Goal: Task Accomplishment & Management: Manage account settings

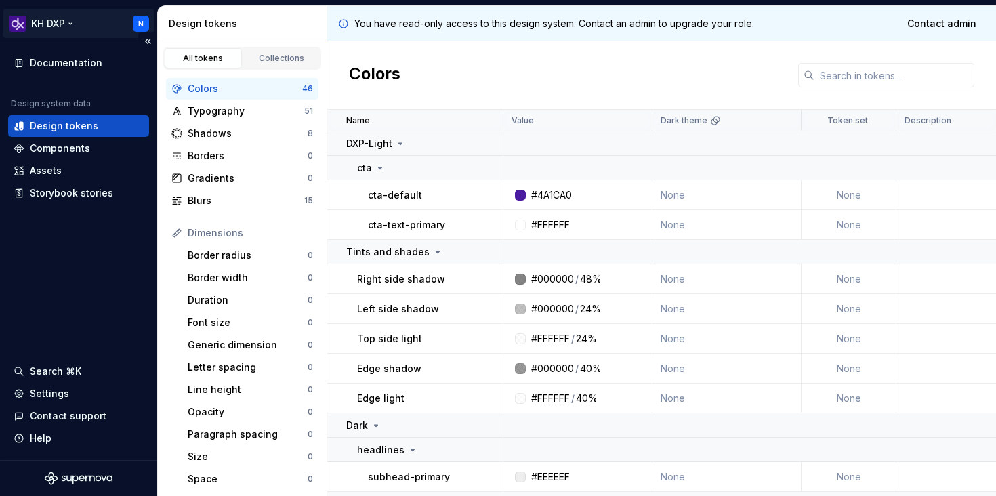
click at [138, 13] on html "KH DXP N Documentation Design system data Design tokens Components Assets Story…" at bounding box center [498, 248] width 996 height 496
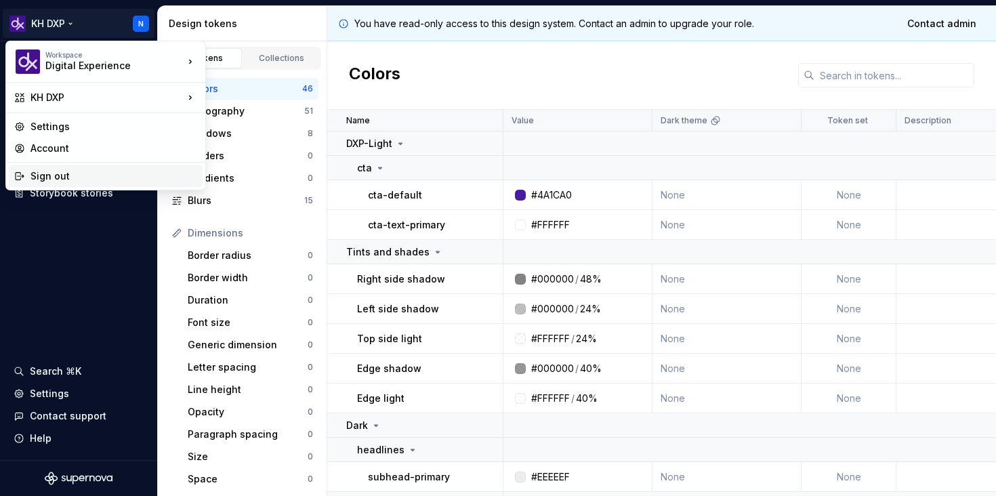
click at [113, 173] on div "Sign out" at bounding box center [114, 176] width 167 height 14
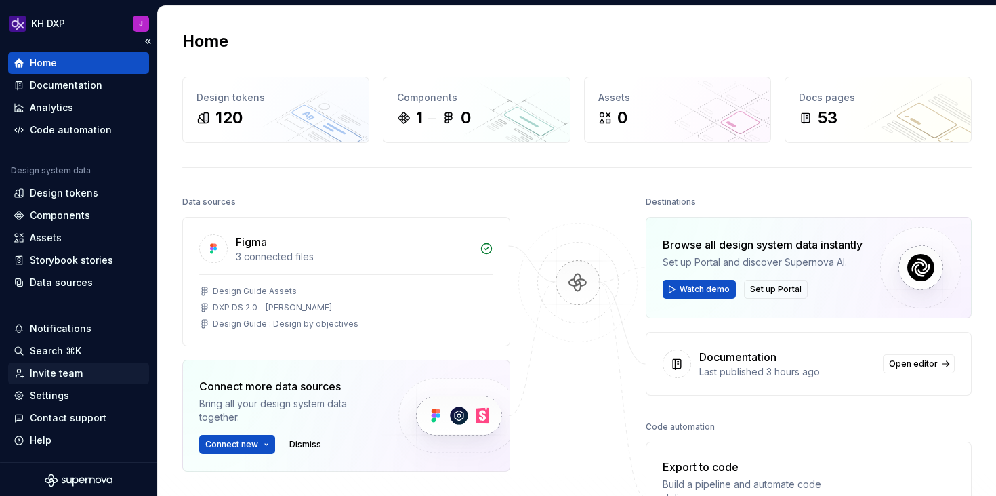
click at [71, 370] on div "Invite team" at bounding box center [56, 374] width 53 height 14
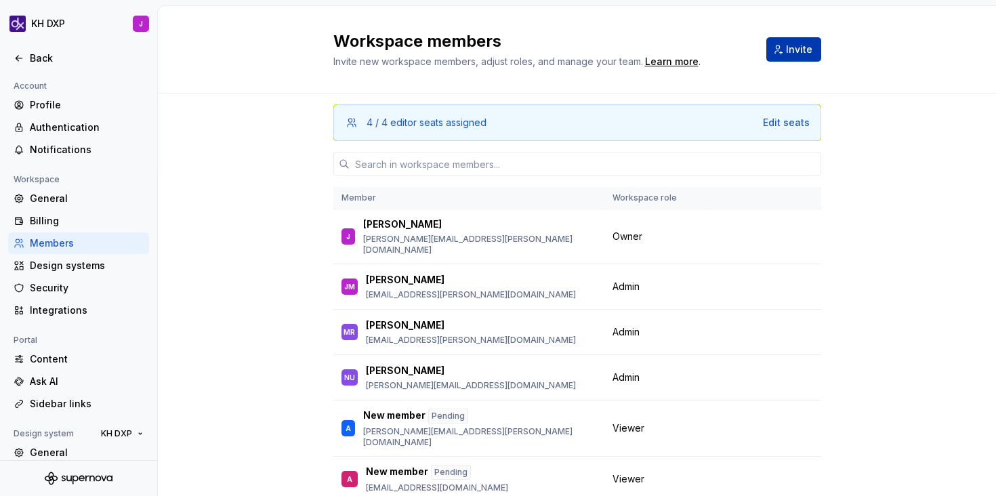
click at [792, 45] on span "Invite" at bounding box center [799, 50] width 26 height 14
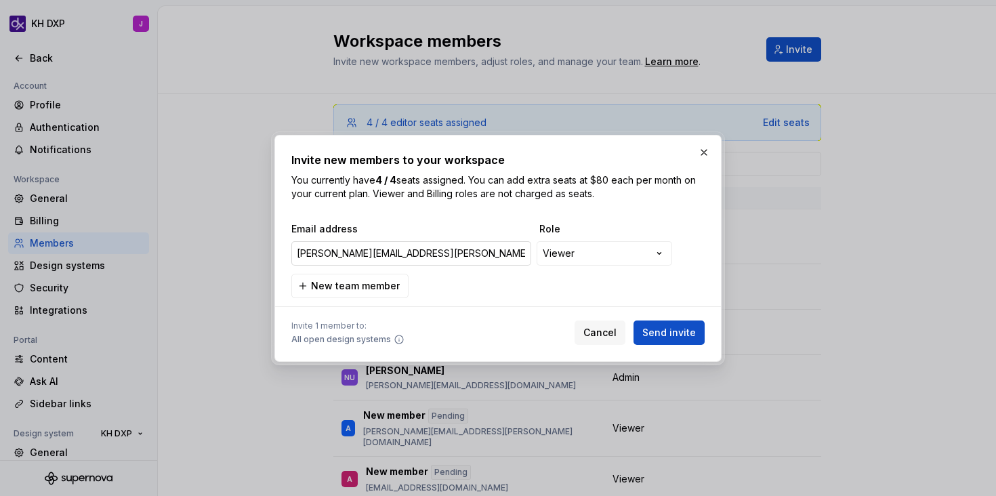
click at [469, 247] on input "[PERSON_NAME][EMAIL_ADDRESS][PERSON_NAME][DOMAIN_NAME]" at bounding box center [411, 253] width 240 height 24
drag, startPoint x: 462, startPoint y: 259, endPoint x: 277, endPoint y: 256, distance: 184.4
click at [277, 256] on div "**********" at bounding box center [498, 248] width 447 height 227
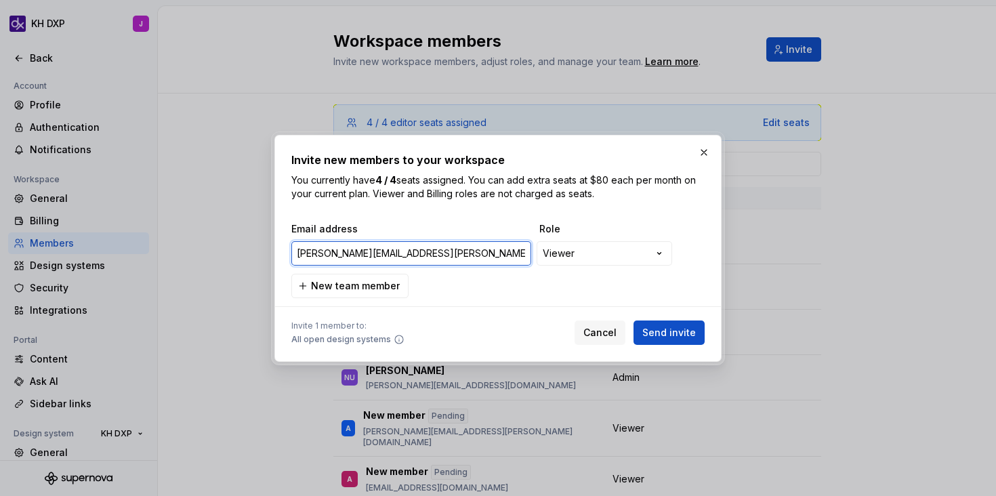
paste input ""[PERSON_NAME] (Flywheel Commerce)" <[PERSON_NAME][EMAIL_ADDRESS][PERSON_NAME][…"
drag, startPoint x: 477, startPoint y: 254, endPoint x: 282, endPoint y: 256, distance: 194.6
click at [281, 256] on div "**********" at bounding box center [498, 248] width 447 height 227
click at [425, 254] on input "[PERSON_NAME][EMAIL_ADDRESS][PERSON_NAME][DOMAIN_NAME]>" at bounding box center [411, 253] width 240 height 24
type input "[PERSON_NAME][EMAIL_ADDRESS][PERSON_NAME][DOMAIN_NAME]"
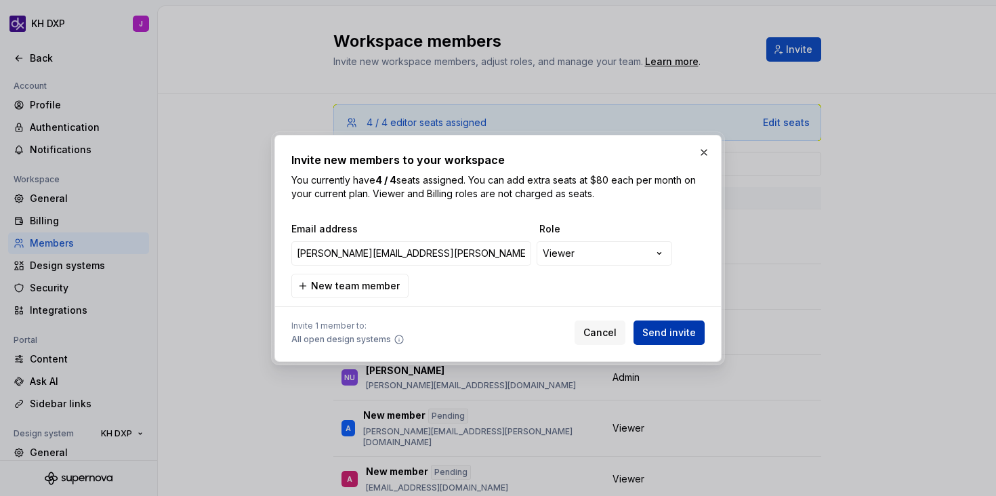
click at [659, 337] on span "Send invite" at bounding box center [670, 333] width 54 height 14
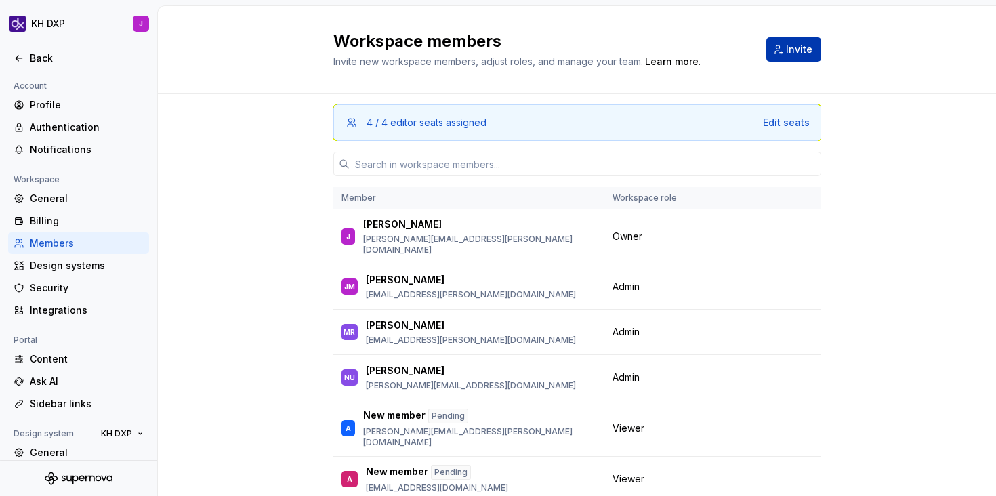
click at [778, 49] on button "Invite" at bounding box center [794, 49] width 55 height 24
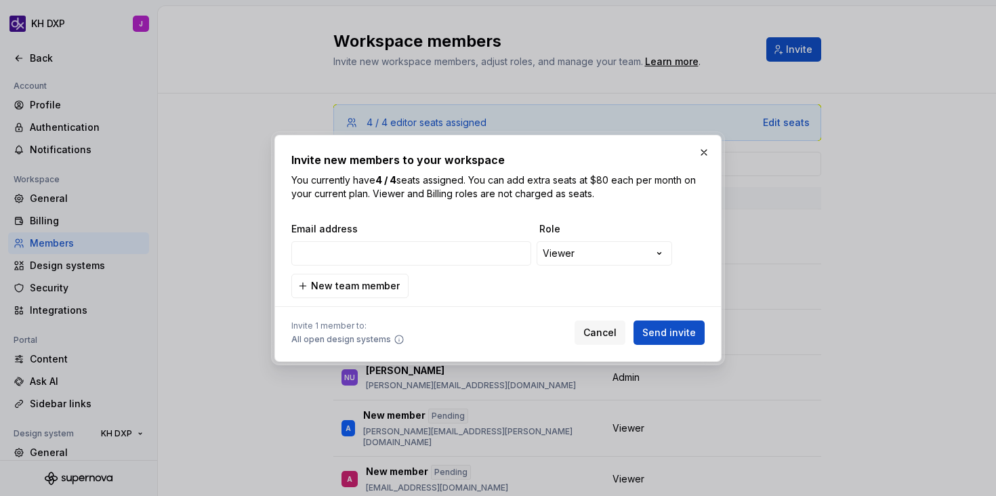
type input "[PERSON_NAME][EMAIL_ADDRESS][PERSON_NAME][DOMAIN_NAME]"
click at [680, 334] on span "Send invite" at bounding box center [670, 333] width 54 height 14
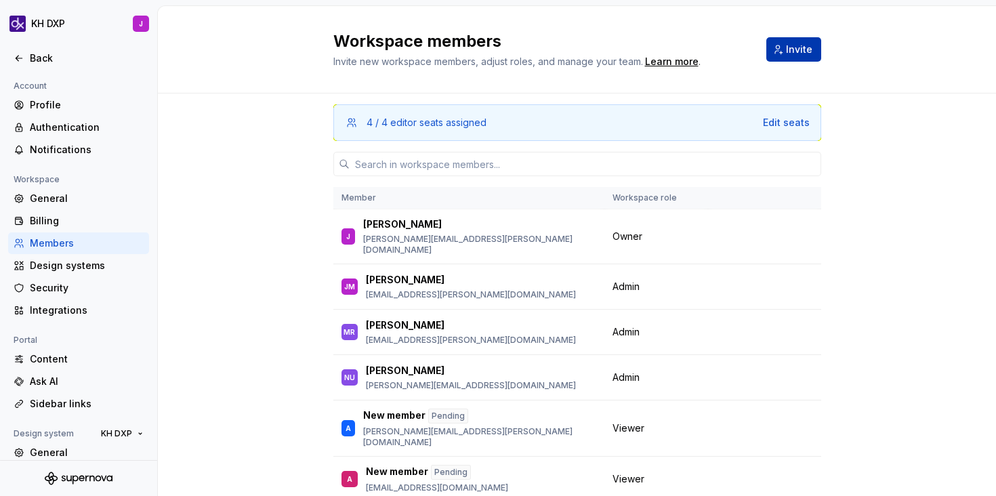
click at [793, 45] on span "Invite" at bounding box center [799, 50] width 26 height 14
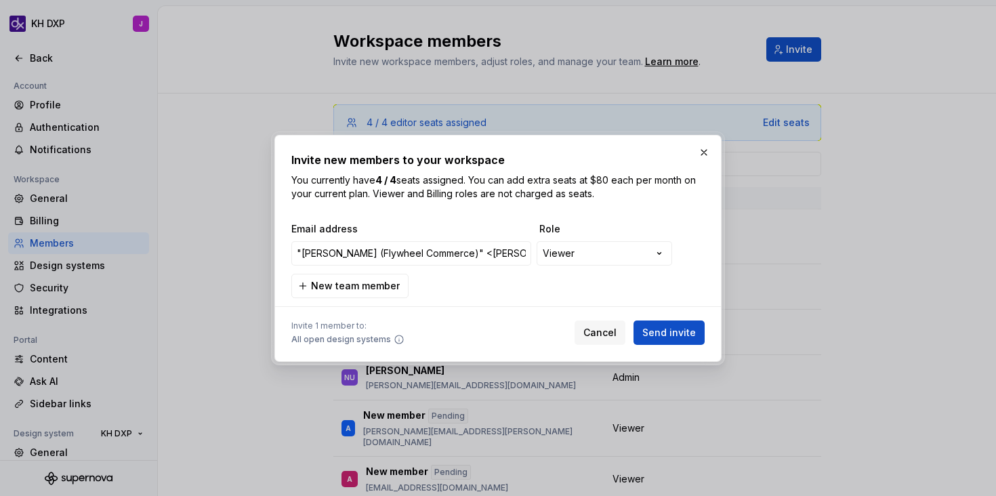
drag, startPoint x: 486, startPoint y: 256, endPoint x: 284, endPoint y: 251, distance: 202.1
click at [284, 251] on div "**********" at bounding box center [498, 248] width 447 height 227
click at [444, 256] on input "[EMAIL_ADDRESS][DOMAIN_NAME]>" at bounding box center [411, 253] width 240 height 24
click at [297, 256] on input "[EMAIL_ADDRESS][DOMAIN_NAME]" at bounding box center [411, 253] width 240 height 24
type input "[PERSON_NAME][EMAIL_ADDRESS][PERSON_NAME][DOMAIN_NAME]"
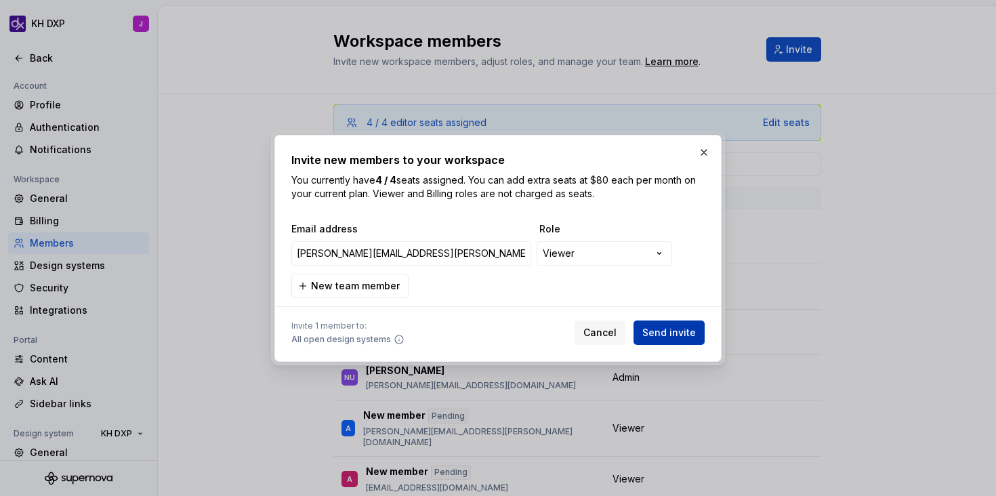
click at [690, 332] on span "Send invite" at bounding box center [670, 333] width 54 height 14
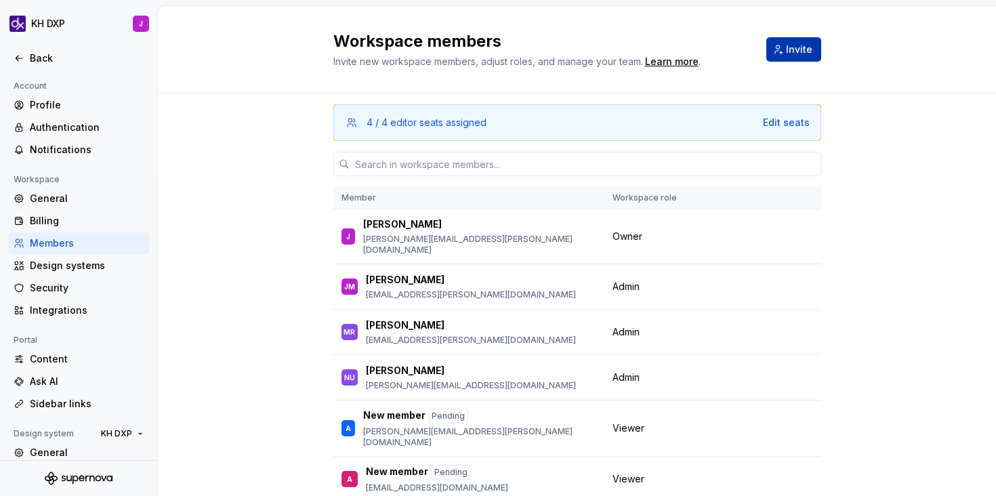
click at [800, 48] on span "Invite" at bounding box center [799, 50] width 26 height 14
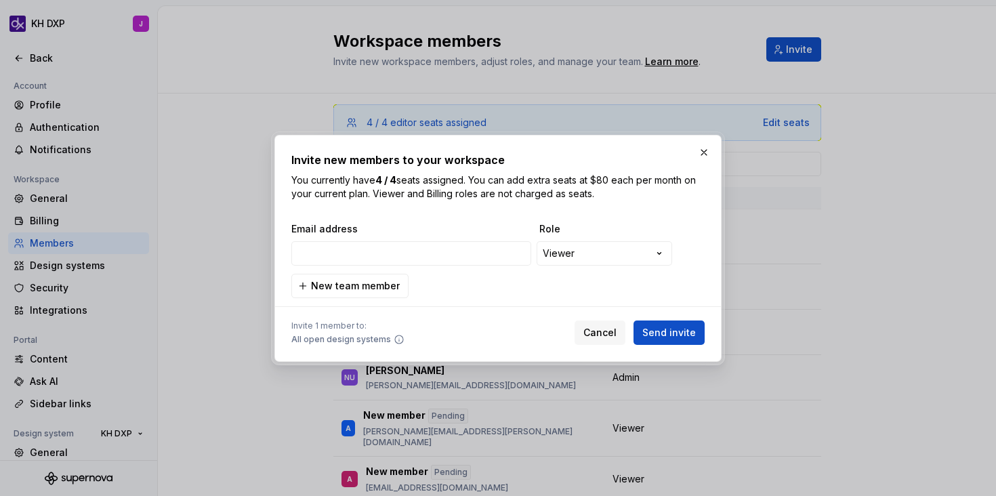
type input "[PERSON_NAME][EMAIL_ADDRESS][PERSON_NAME][DOMAIN_NAME]"
click at [672, 331] on span "Send invite" at bounding box center [670, 333] width 54 height 14
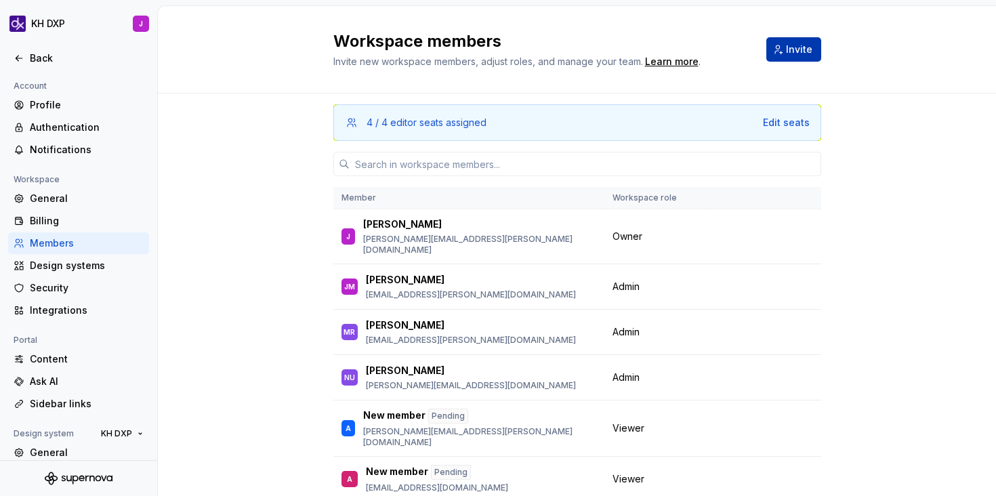
click at [788, 56] on button "Invite" at bounding box center [794, 49] width 55 height 24
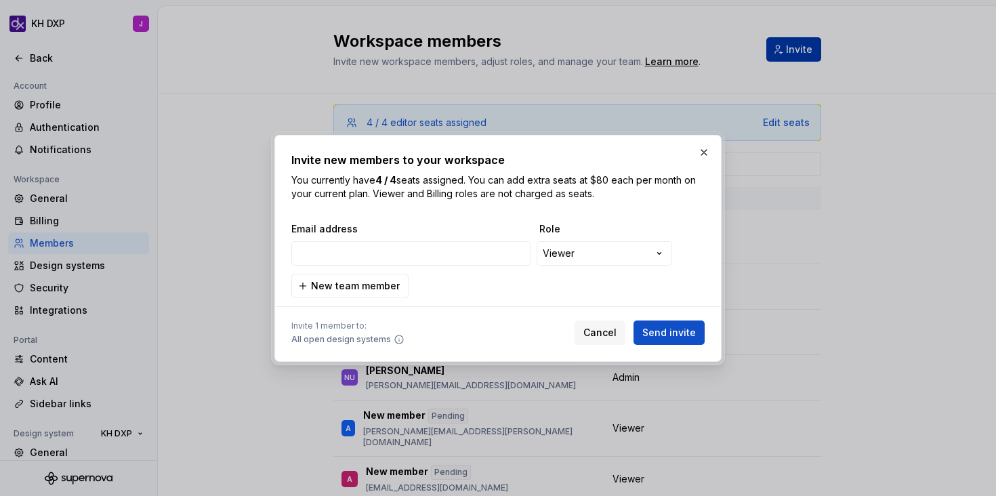
type input "[PERSON_NAME][EMAIL_ADDRESS][PERSON_NAME][DOMAIN_NAME]"
click at [681, 342] on button "Send invite" at bounding box center [669, 333] width 71 height 24
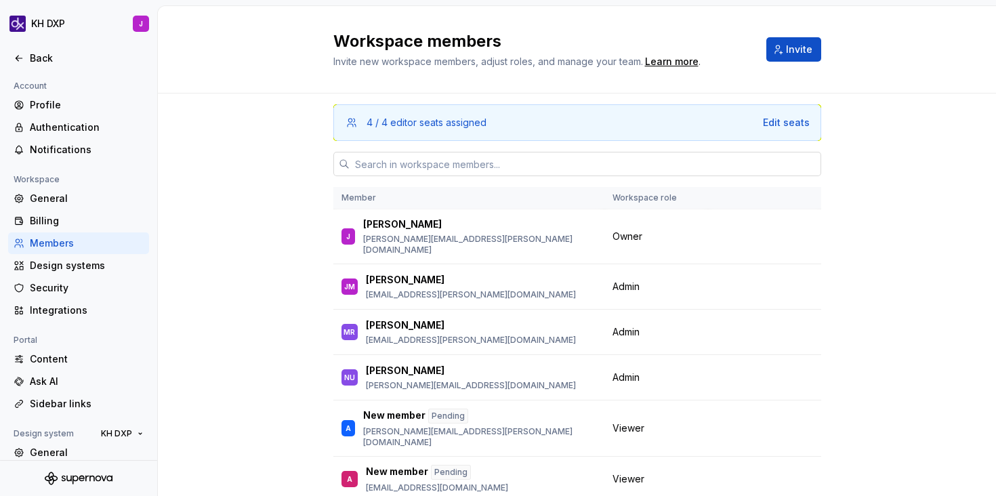
click at [561, 160] on input "text" at bounding box center [586, 164] width 472 height 24
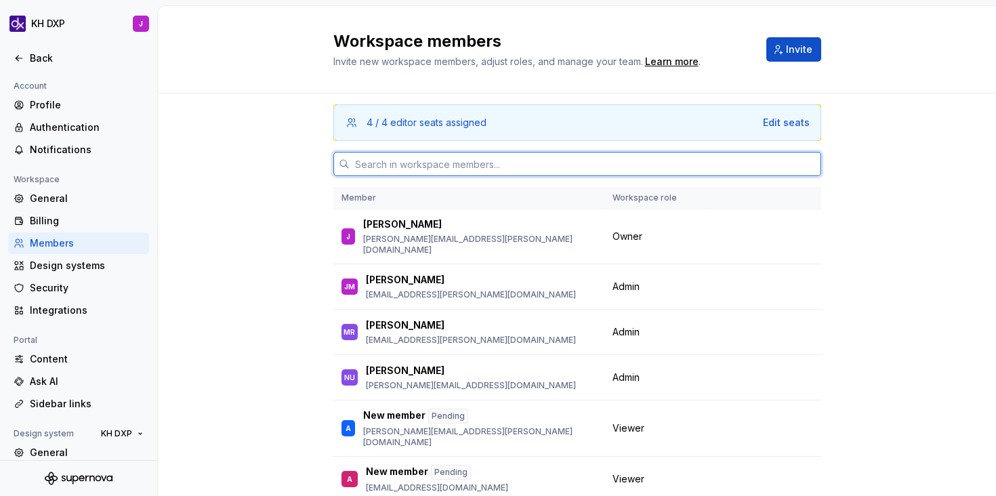
paste input "[PERSON_NAME][EMAIL_ADDRESS][PERSON_NAME][DOMAIN_NAME]"
type input "[PERSON_NAME][EMAIL_ADDRESS][PERSON_NAME][DOMAIN_NAME]"
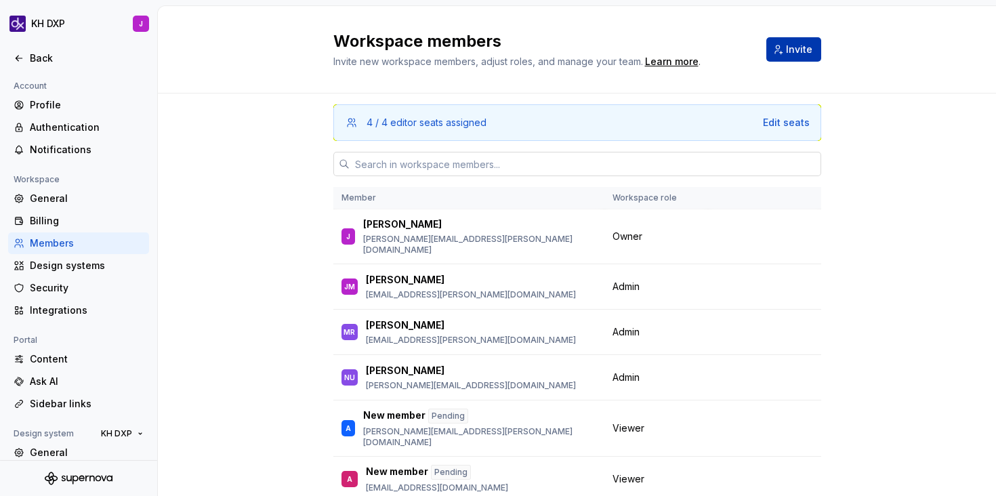
click at [806, 49] on span "Invite" at bounding box center [799, 50] width 26 height 14
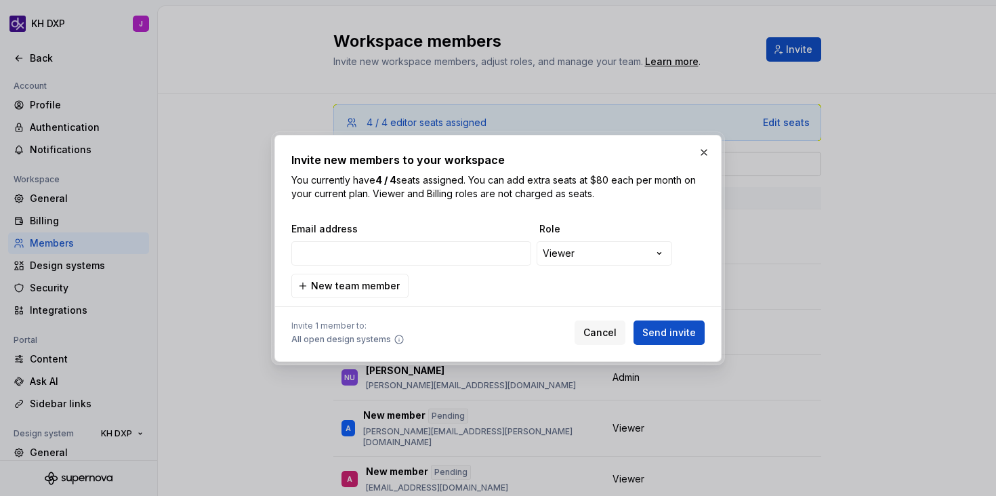
type input "[PERSON_NAME][EMAIL_ADDRESS][PERSON_NAME][DOMAIN_NAME]"
click at [667, 336] on span "Send invite" at bounding box center [670, 333] width 54 height 14
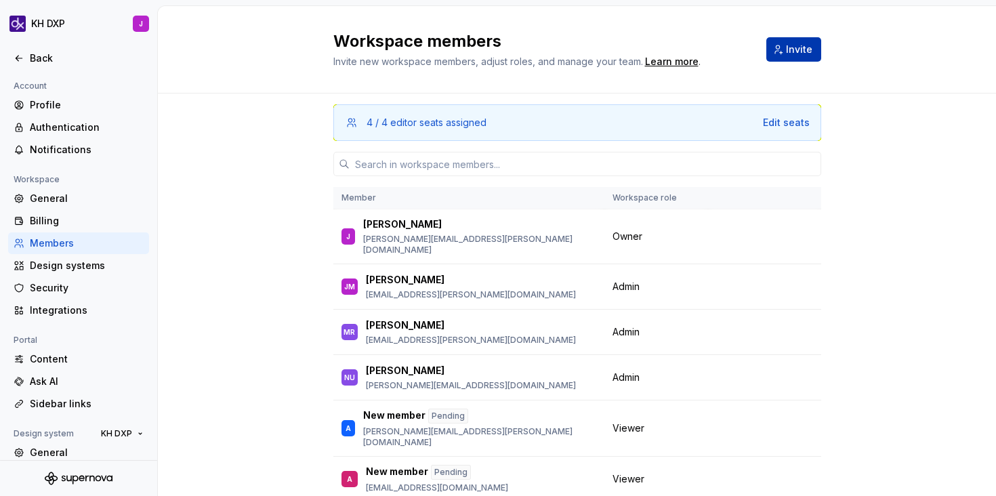
click at [786, 47] on button "Invite" at bounding box center [794, 49] width 55 height 24
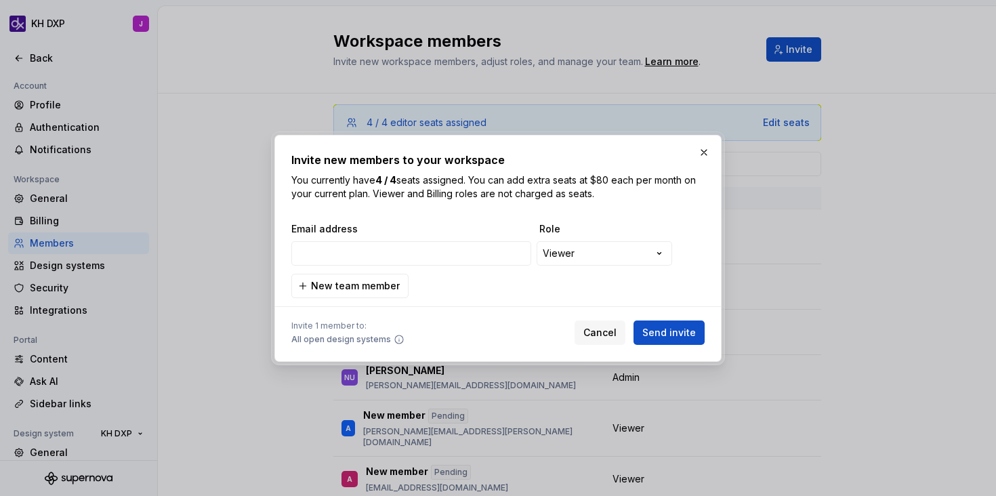
type input "abby.wilczek@omc.com"
click at [664, 333] on span "Send invite" at bounding box center [670, 333] width 54 height 14
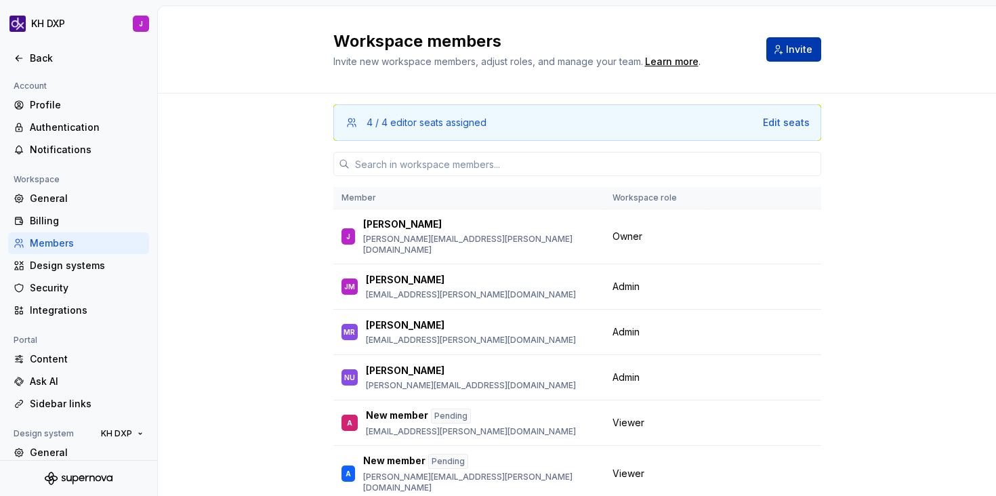
click at [782, 49] on button "Invite" at bounding box center [794, 49] width 55 height 24
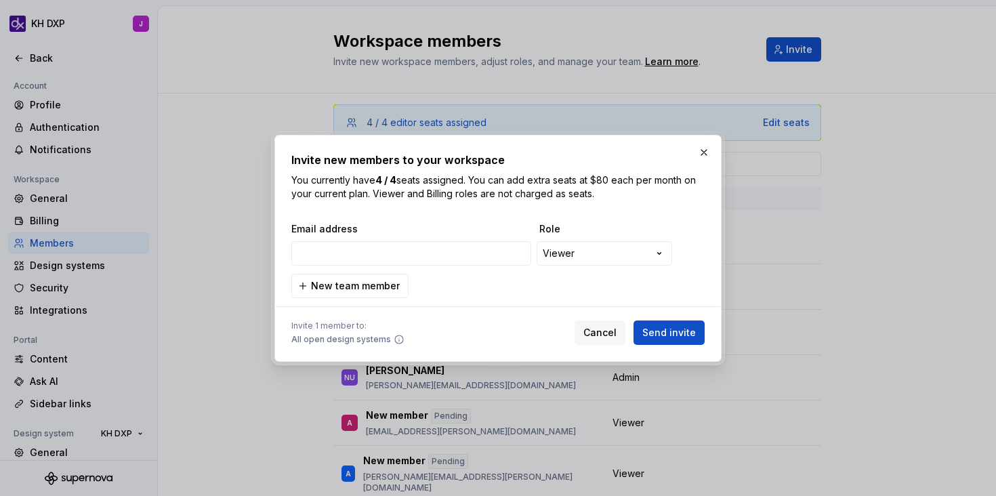
type input "laura.wilkens@omc.com"
click at [674, 334] on span "Send invite" at bounding box center [670, 333] width 54 height 14
